Goal: Task Accomplishment & Management: Use online tool/utility

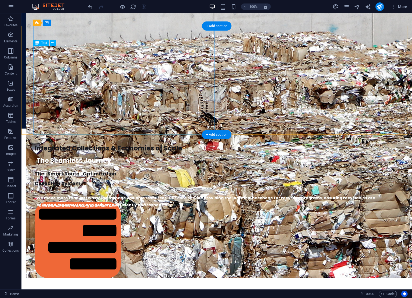
click at [171, 142] on div "Integrated Collections & Economies of Scale" at bounding box center [219, 148] width 371 height 13
click at [119, 142] on div "Integrated Collections & Economies of Scale" at bounding box center [219, 148] width 371 height 13
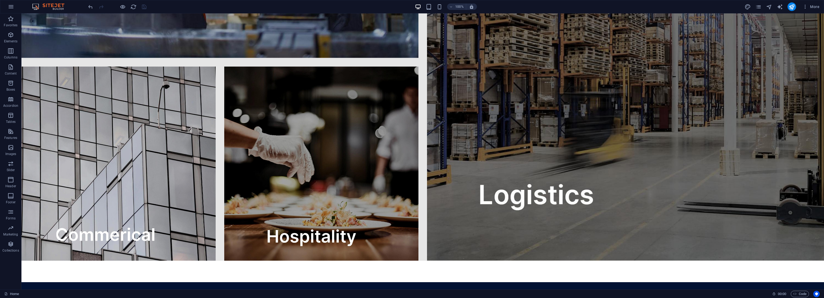
scroll to position [1368, 0]
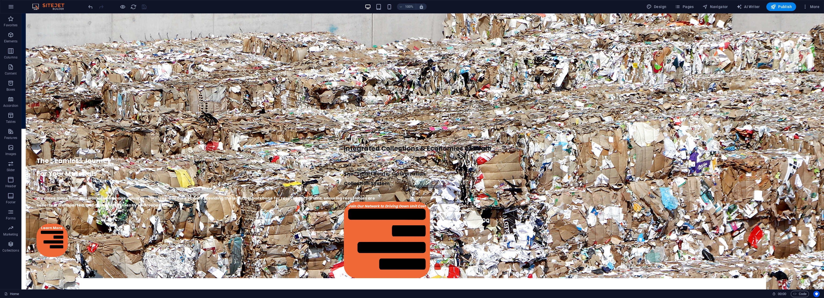
click at [393, 8] on div "100%" at bounding box center [396, 6] width 62 height 9
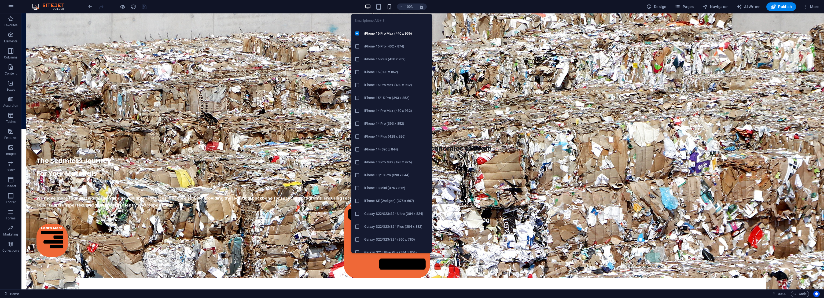
click at [390, 7] on icon "button" at bounding box center [389, 7] width 6 height 6
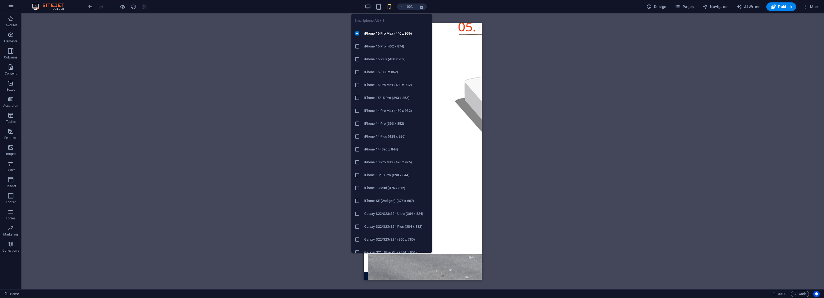
scroll to position [1042, 0]
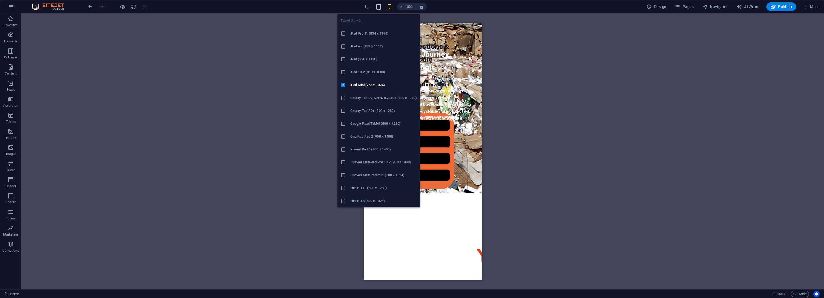
click at [380, 6] on icon "button" at bounding box center [378, 7] width 6 height 6
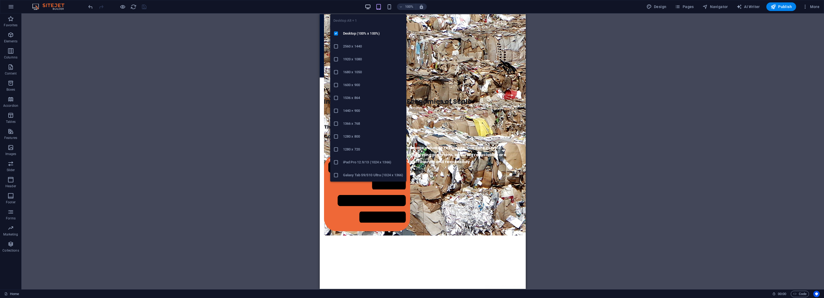
click at [369, 6] on icon "button" at bounding box center [368, 7] width 6 height 6
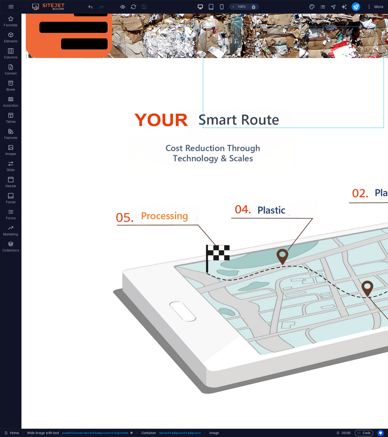
scroll to position [1148, 0]
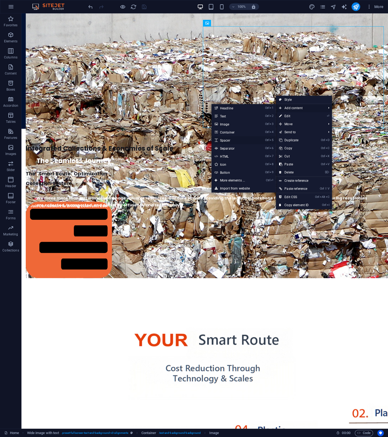
click at [235, 139] on link "Ctrl 5 Spacer" at bounding box center [233, 140] width 44 height 8
select select "px"
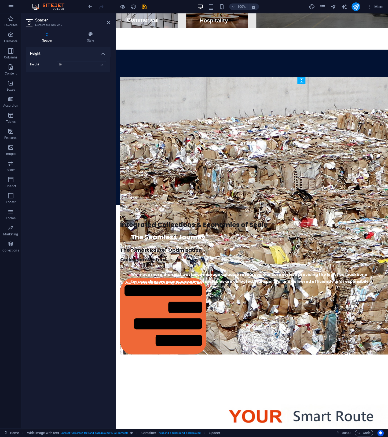
scroll to position [999, 0]
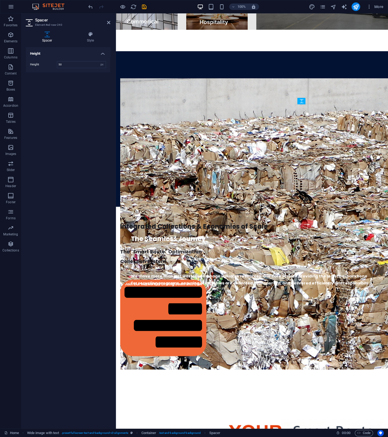
drag, startPoint x: 340, startPoint y: 86, endPoint x: 333, endPoint y: 111, distance: 25.2
click at [108, 24] on icon at bounding box center [108, 22] width 3 height 4
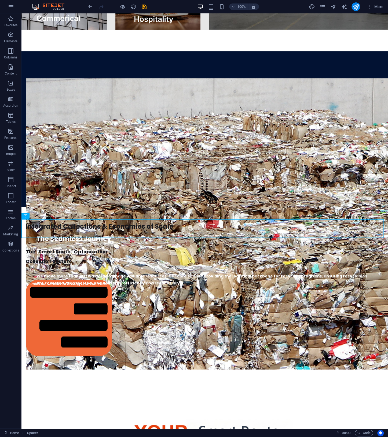
click at [226, 5] on div "100%" at bounding box center [228, 6] width 62 height 9
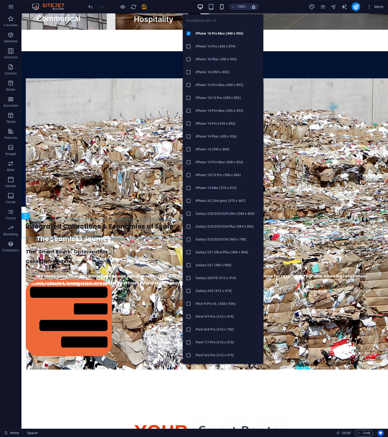
click at [223, 7] on icon "button" at bounding box center [221, 7] width 6 height 6
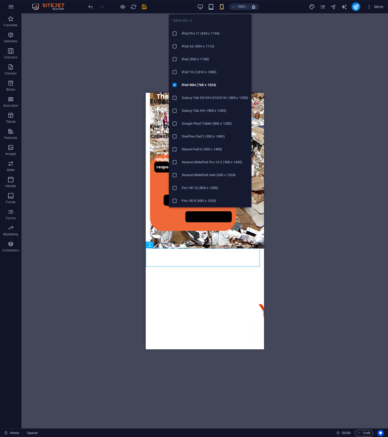
click at [209, 6] on icon "button" at bounding box center [211, 7] width 6 height 6
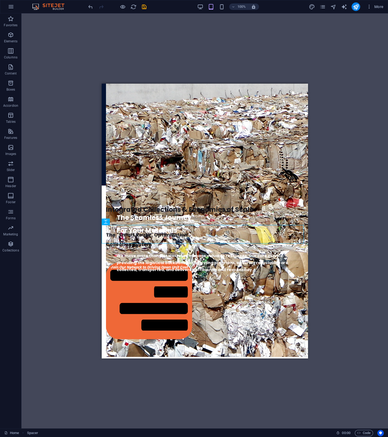
scroll to position [906, 0]
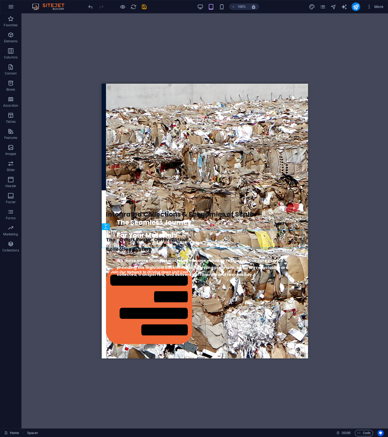
drag, startPoint x: 305, startPoint y: 284, endPoint x: 410, endPoint y: 355, distance: 126.6
click at [145, 6] on icon "save" at bounding box center [144, 7] width 6 height 6
click at [322, 8] on icon "pages" at bounding box center [322, 7] width 6 height 6
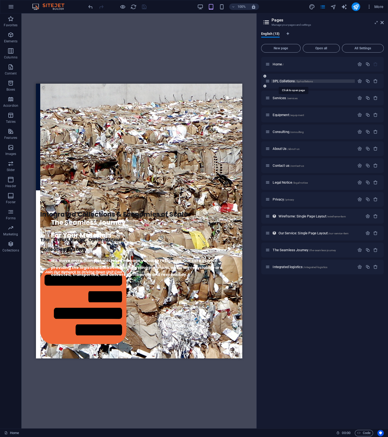
click at [280, 81] on span "3PL Colletions /3pl-colletions" at bounding box center [292, 81] width 40 height 4
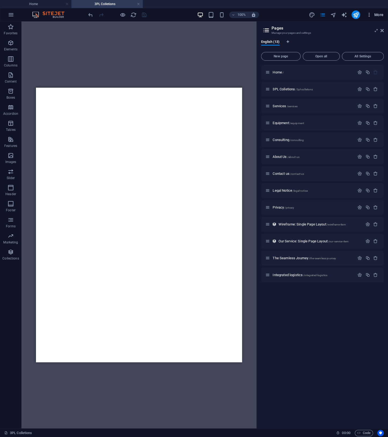
click at [382, 16] on span "More" at bounding box center [374, 14] width 17 height 5
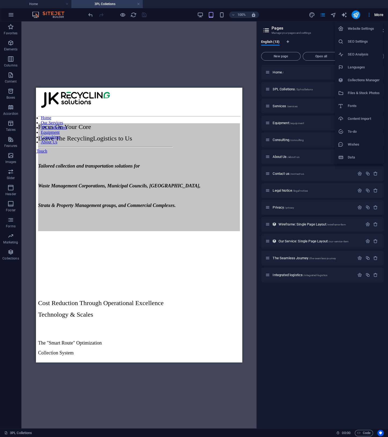
click at [200, 15] on div at bounding box center [194, 218] width 388 height 437
click at [383, 30] on icon at bounding box center [381, 30] width 3 height 4
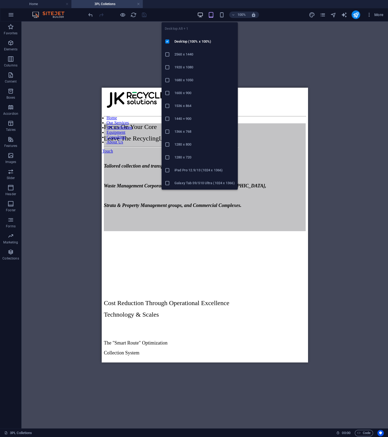
click at [201, 13] on icon "button" at bounding box center [200, 15] width 6 height 6
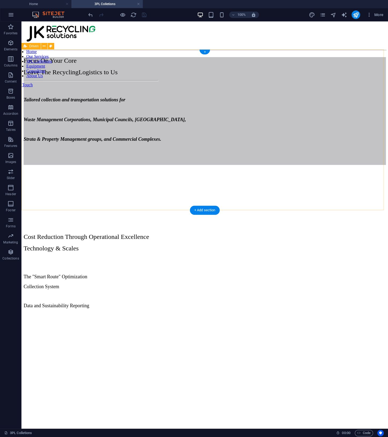
scroll to position [153, 0]
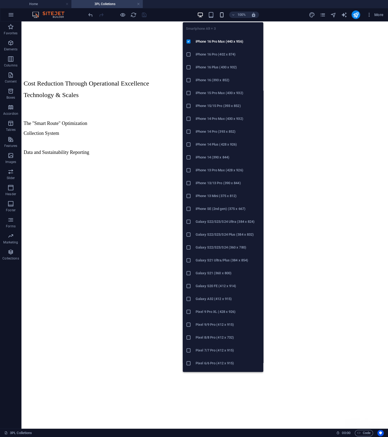
click at [220, 14] on icon "button" at bounding box center [221, 15] width 6 height 6
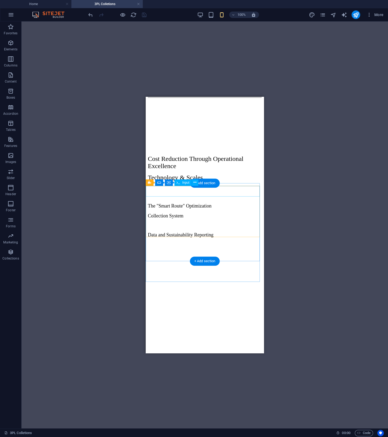
scroll to position [383, 0]
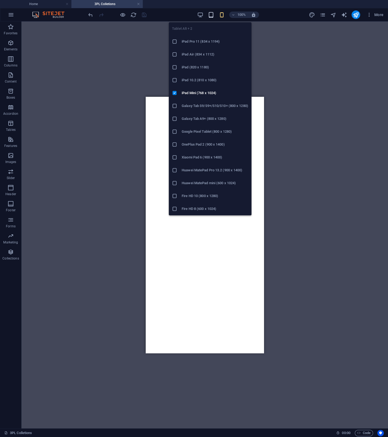
click at [209, 14] on icon "button" at bounding box center [211, 15] width 6 height 6
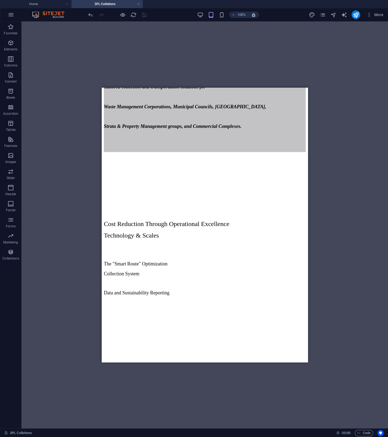
scroll to position [109, 0]
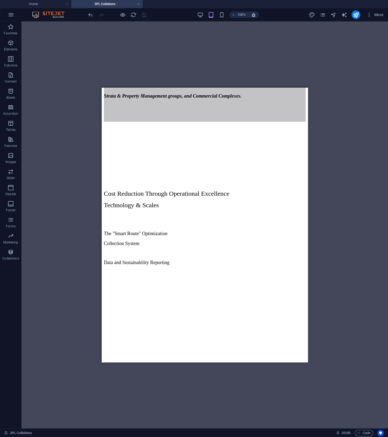
drag, startPoint x: 305, startPoint y: 121, endPoint x: 411, endPoint y: 260, distance: 175.5
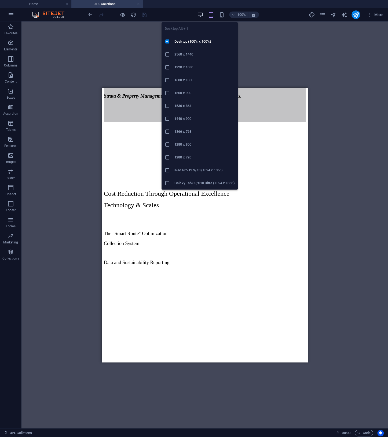
click at [200, 13] on icon "button" at bounding box center [200, 15] width 6 height 6
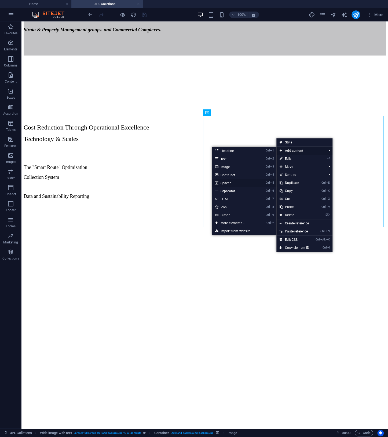
click at [235, 182] on link "Ctrl 5 Spacer" at bounding box center [234, 183] width 44 height 8
select select "px"
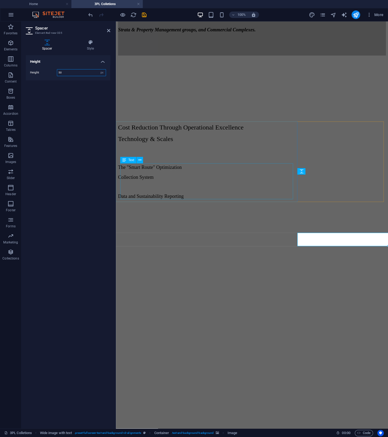
scroll to position [104, 0]
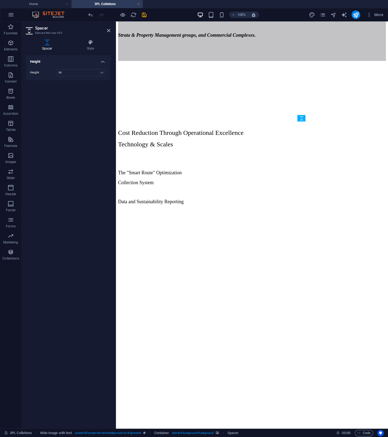
drag, startPoint x: 329, startPoint y: 180, endPoint x: 333, endPoint y: 151, distance: 28.9
click at [145, 14] on icon "save" at bounding box center [144, 15] width 6 height 6
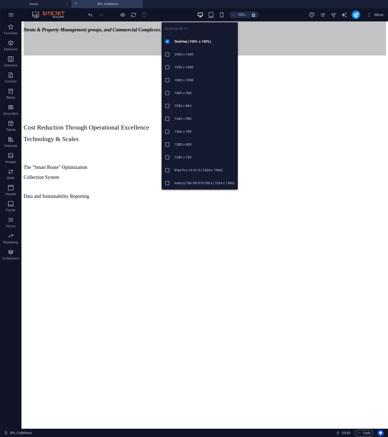
click at [201, 12] on icon "button" at bounding box center [200, 15] width 6 height 6
click at [197, 14] on icon "button" at bounding box center [200, 15] width 6 height 6
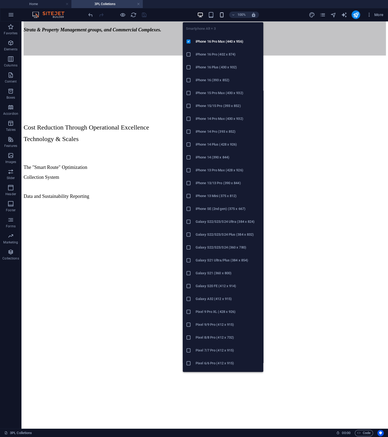
click at [223, 12] on icon "button" at bounding box center [221, 15] width 6 height 6
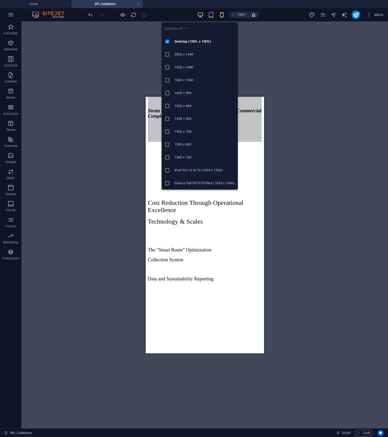
click at [202, 15] on icon "button" at bounding box center [200, 15] width 6 height 6
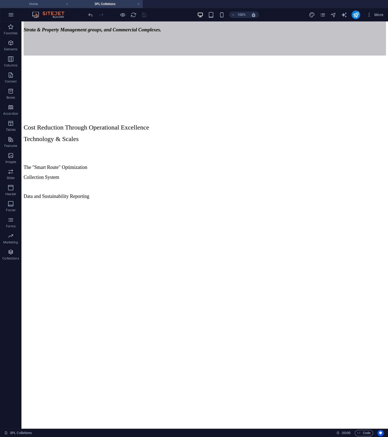
click at [36, 4] on h4 "Home" at bounding box center [35, 4] width 71 height 6
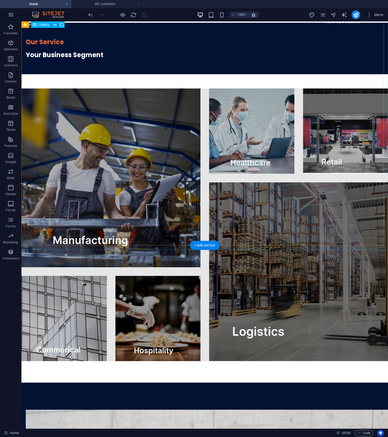
scroll to position [463, 0]
